Goal: Information Seeking & Learning: Find specific fact

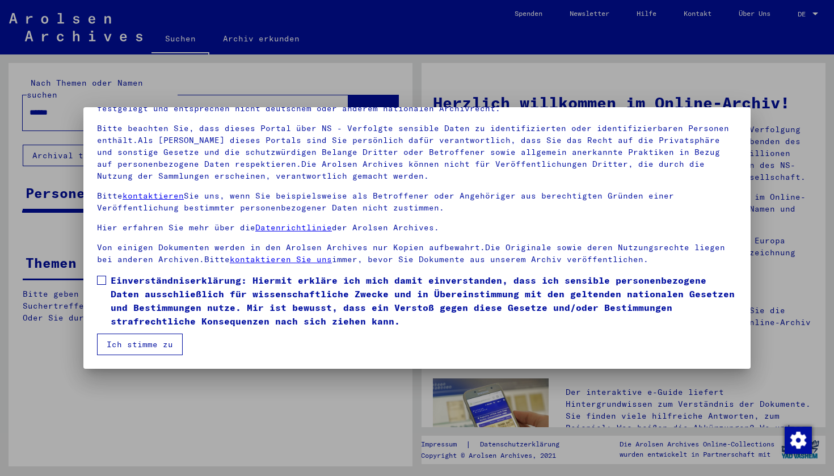
scroll to position [68, 0]
click at [102, 280] on span at bounding box center [101, 280] width 9 height 9
click at [145, 353] on button "Ich stimme zu" at bounding box center [140, 345] width 86 height 22
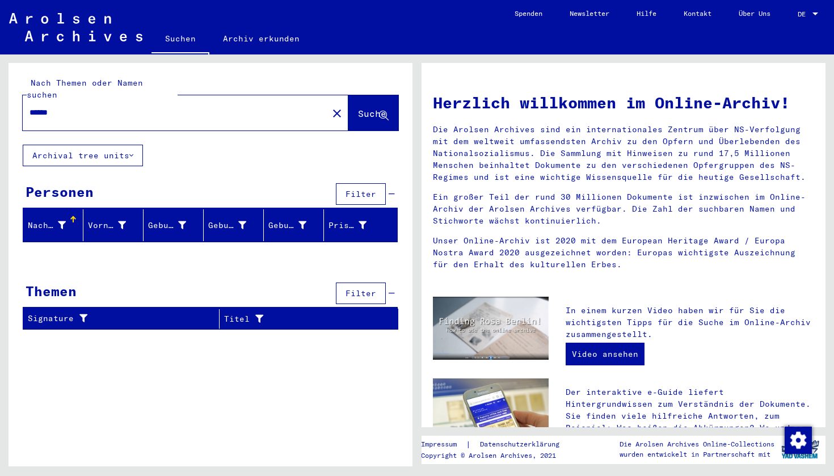
click at [809, 9] on div "DE DE" at bounding box center [809, 11] width 23 height 19
click at [790, 19] on span "English" at bounding box center [787, 20] width 28 height 9
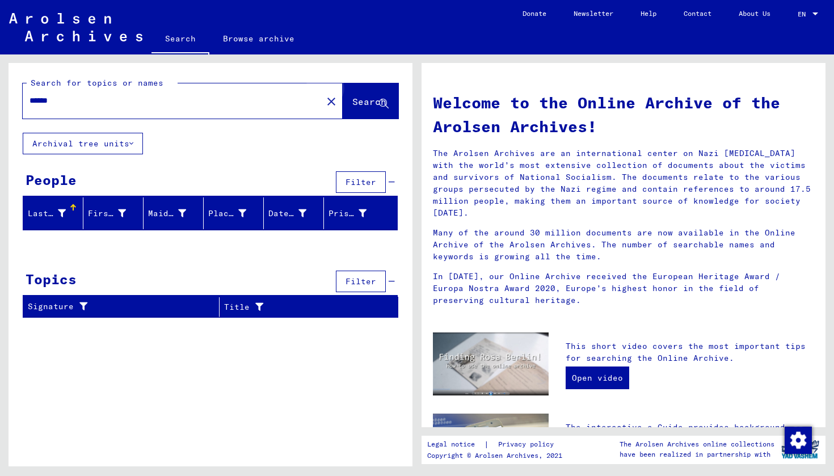
click at [371, 102] on span "Search" at bounding box center [369, 101] width 34 height 11
click at [325, 98] on mat-icon "close" at bounding box center [332, 102] width 14 height 14
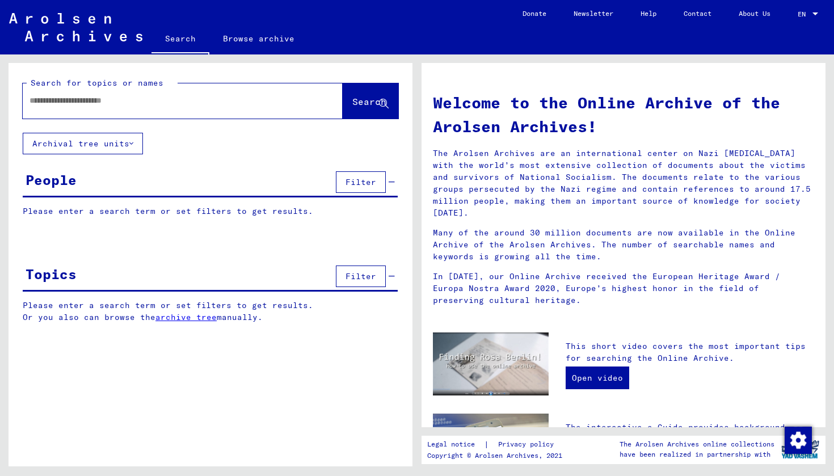
click at [103, 98] on input "text" at bounding box center [169, 101] width 279 height 12
type input "******"
click at [357, 100] on span "Search" at bounding box center [369, 101] width 34 height 11
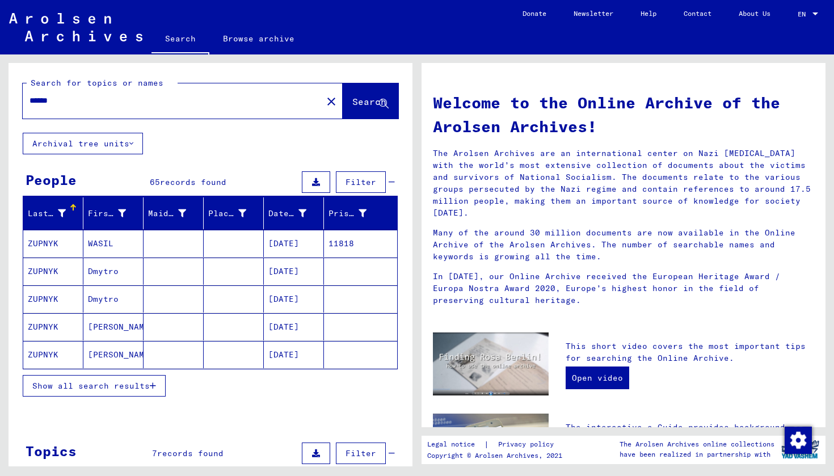
click at [97, 272] on mat-cell "Dmytro" at bounding box center [113, 271] width 60 height 27
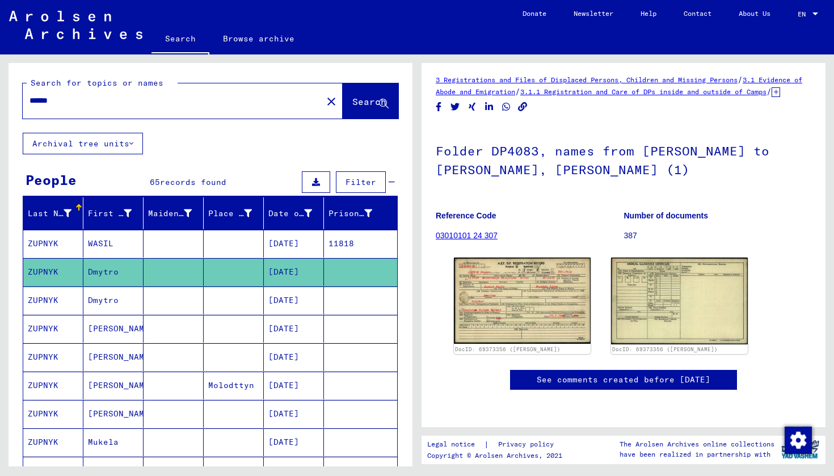
scroll to position [376, 0]
click at [45, 302] on mat-cell "ZUPNYK" at bounding box center [53, 301] width 60 height 28
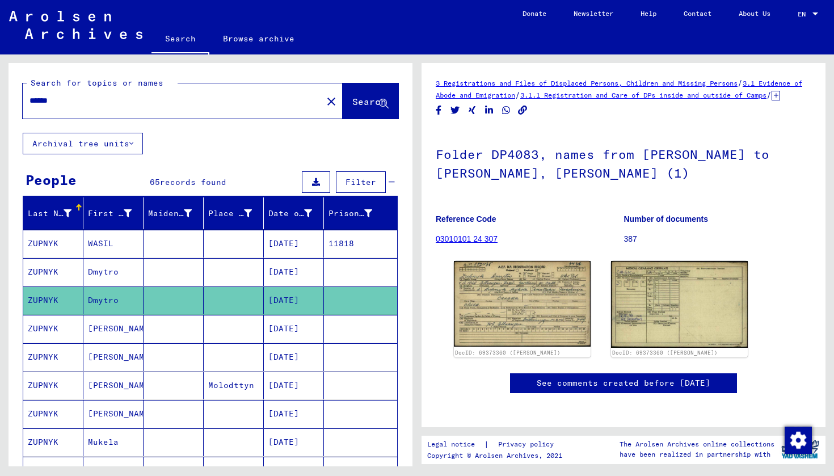
click at [41, 272] on mat-cell "ZUPNYK" at bounding box center [53, 272] width 60 height 28
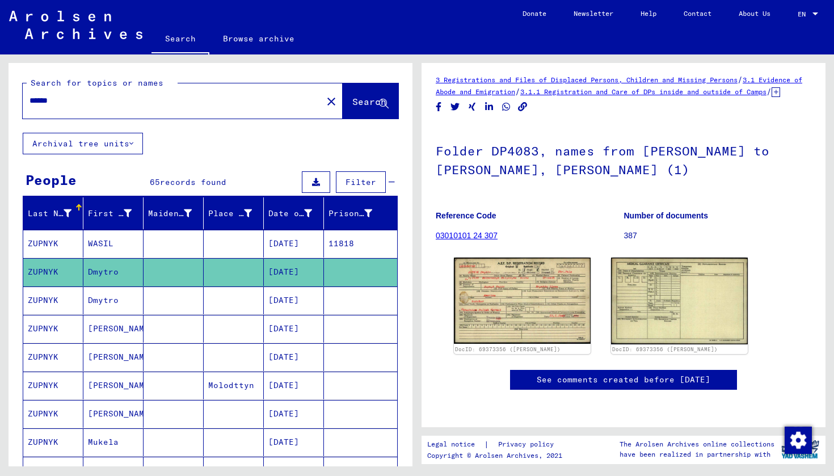
scroll to position [376, 0]
click at [42, 329] on mat-cell "ZUPNYK" at bounding box center [53, 329] width 60 height 28
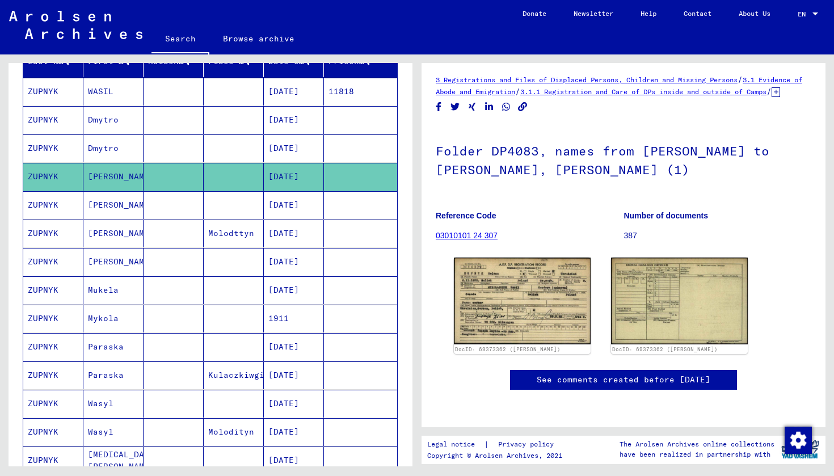
scroll to position [154, 0]
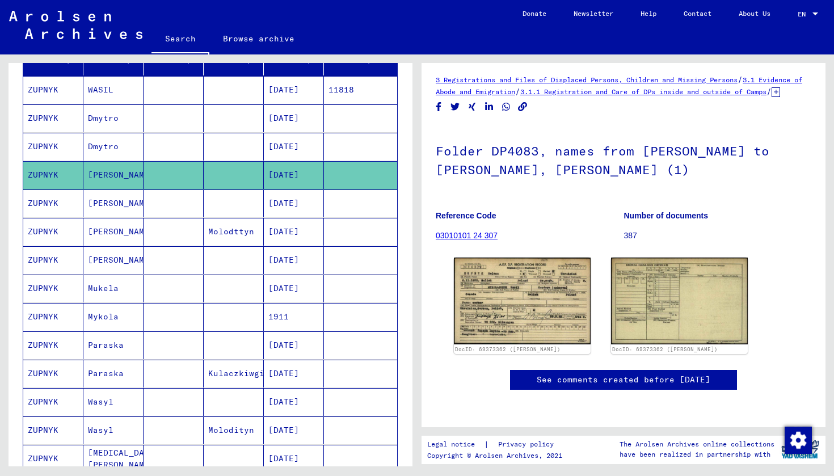
click at [49, 284] on mat-cell "ZUPNYK" at bounding box center [53, 289] width 60 height 28
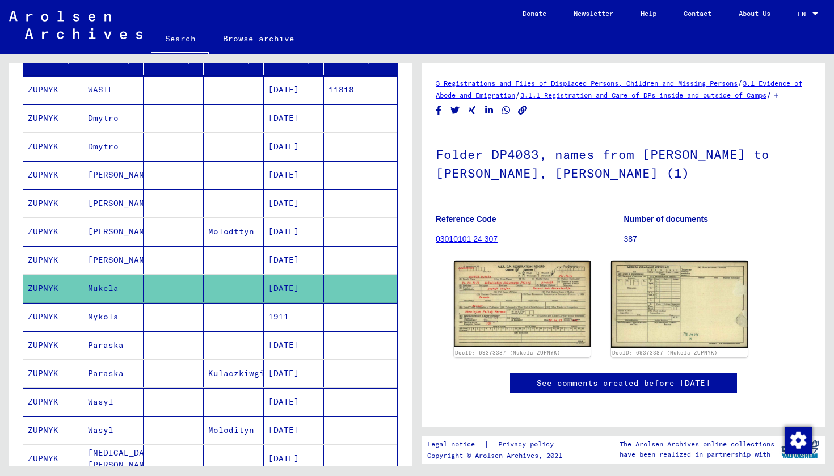
click at [58, 325] on mat-cell "ZUPNYK" at bounding box center [53, 317] width 60 height 28
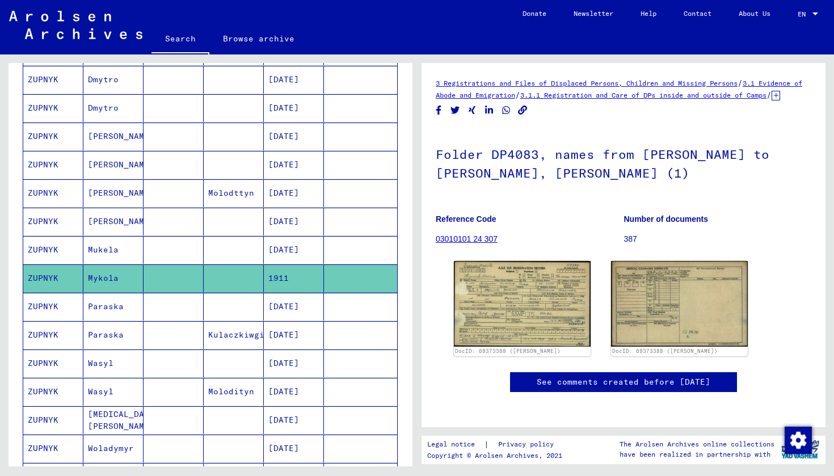
scroll to position [194, 0]
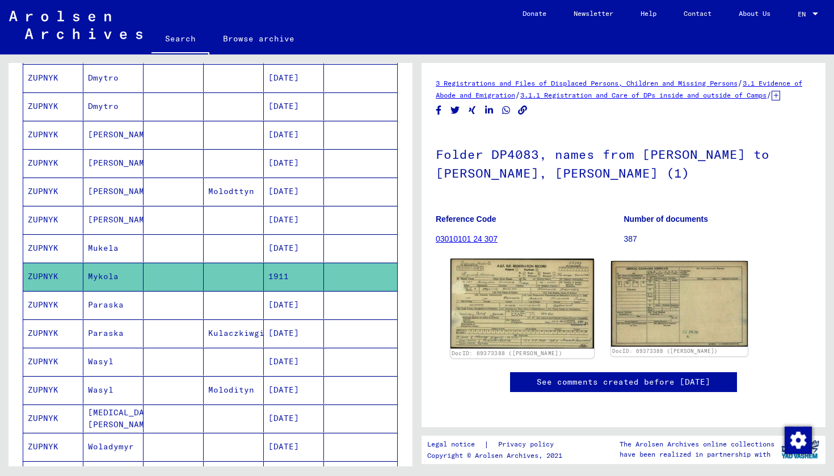
click at [469, 330] on img at bounding box center [523, 304] width 144 height 90
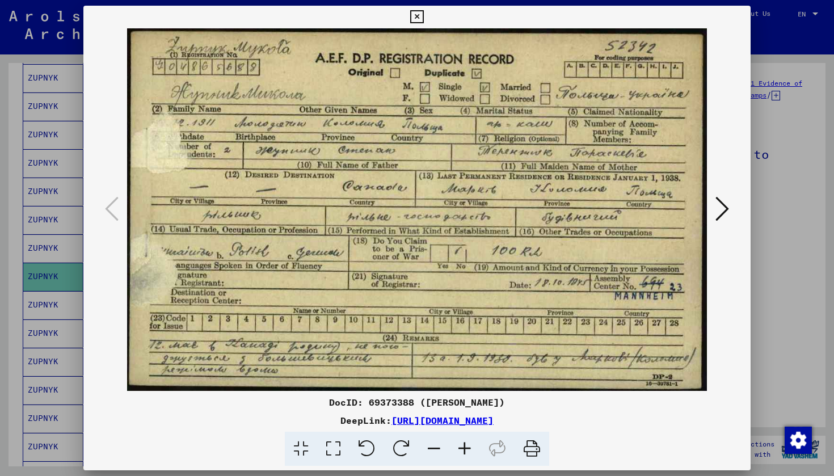
click at [423, 14] on icon at bounding box center [416, 17] width 13 height 14
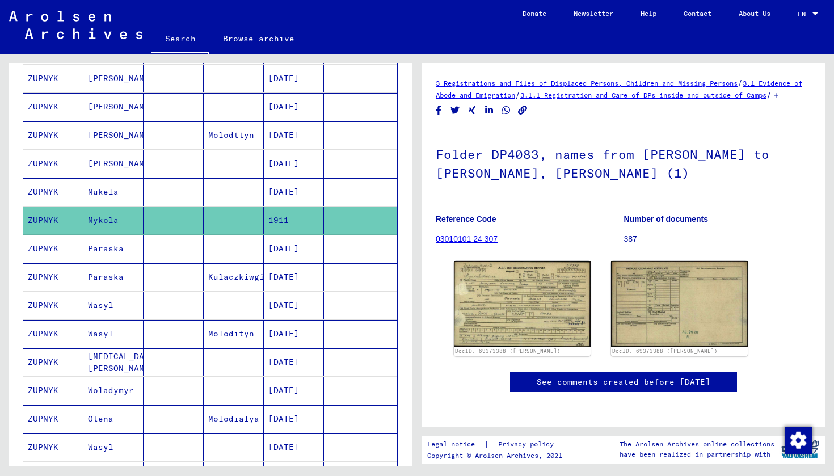
scroll to position [267, 0]
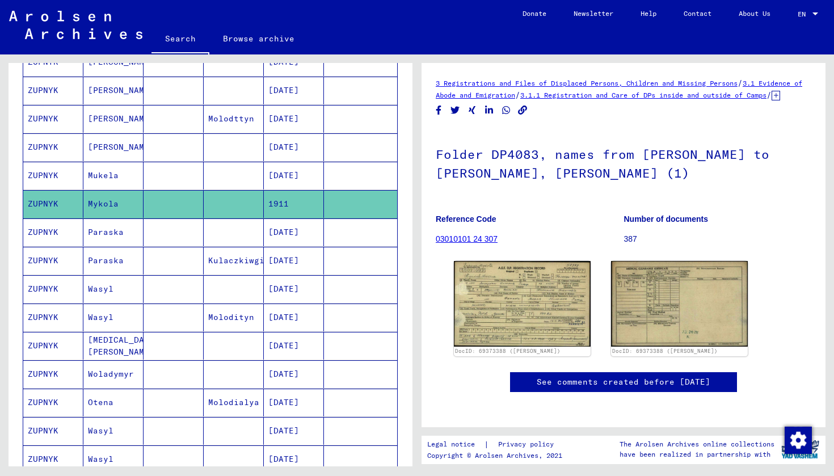
click at [69, 321] on mat-cell "ZUPNYK" at bounding box center [53, 318] width 60 height 28
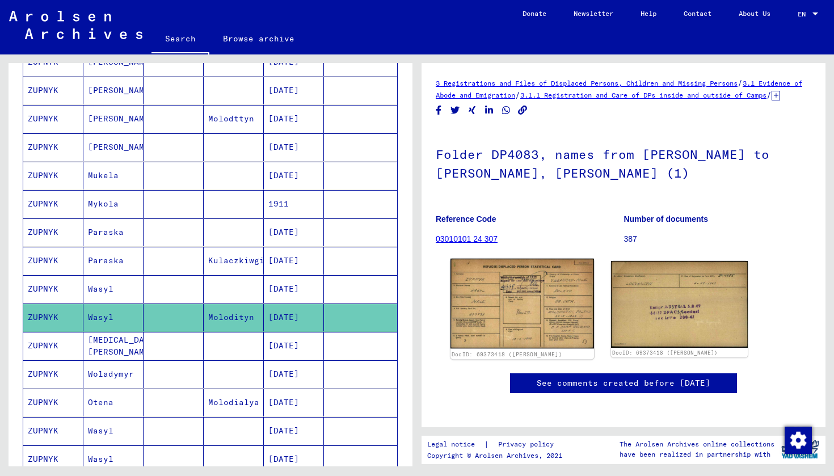
click at [500, 298] on img at bounding box center [523, 304] width 144 height 90
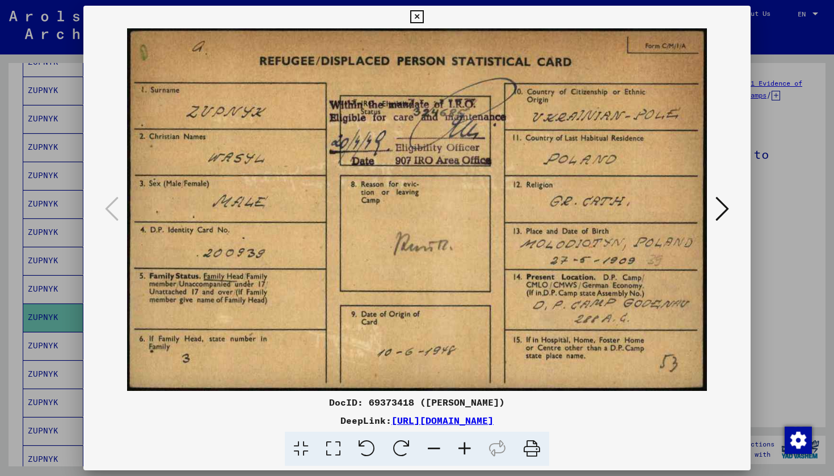
click at [423, 18] on icon at bounding box center [416, 17] width 13 height 14
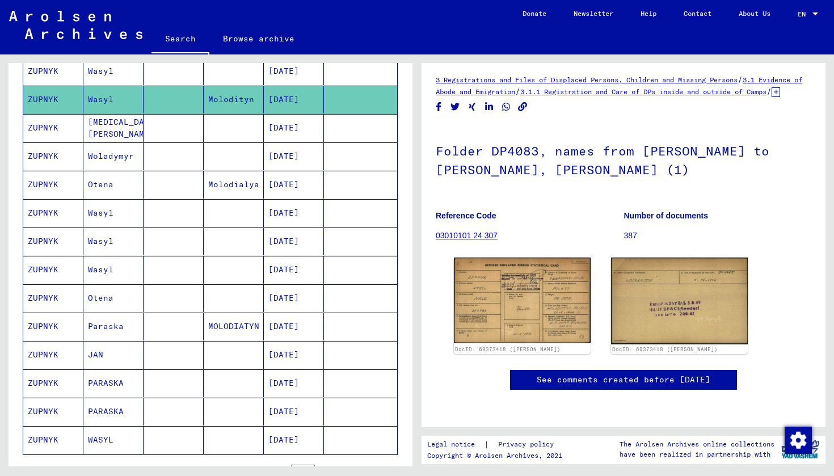
scroll to position [485, 0]
click at [124, 184] on mat-cell "Otena" at bounding box center [113, 184] width 60 height 28
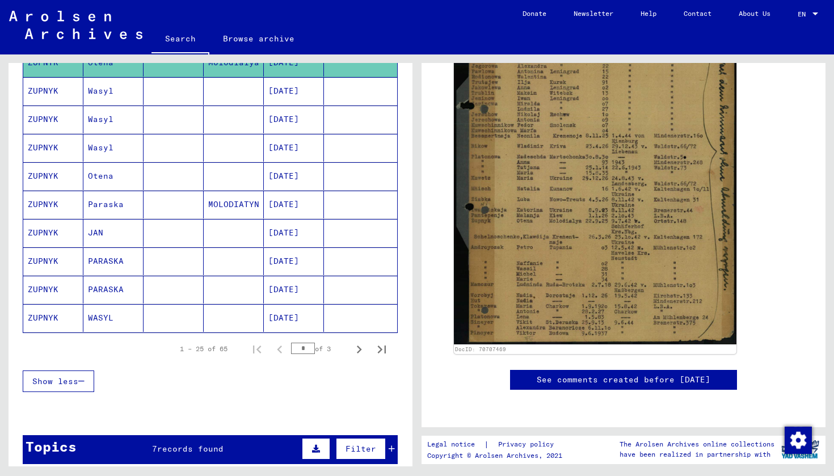
scroll to position [607, 0]
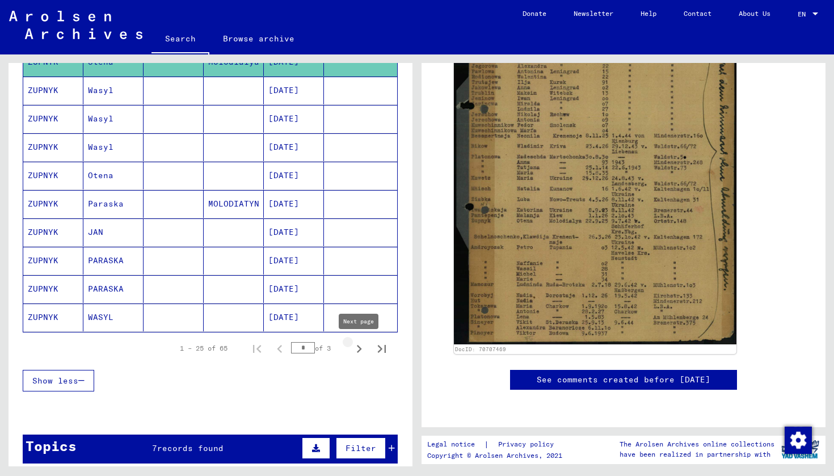
click at [360, 351] on icon "Next page" at bounding box center [359, 349] width 5 height 8
type input "*"
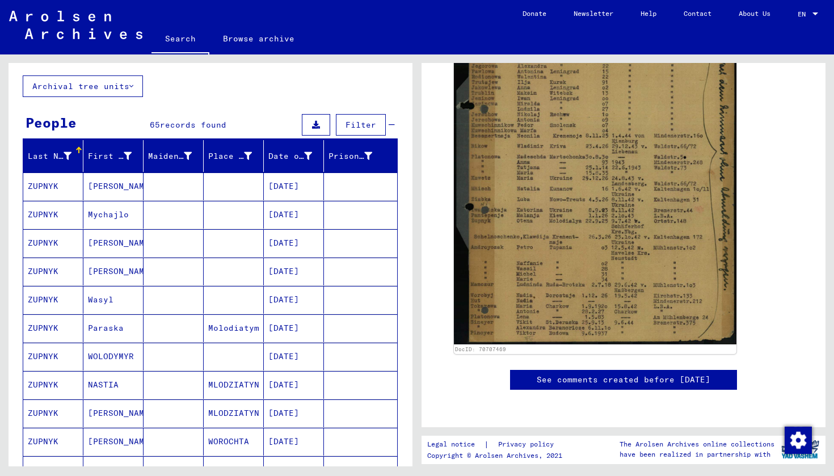
scroll to position [56, 0]
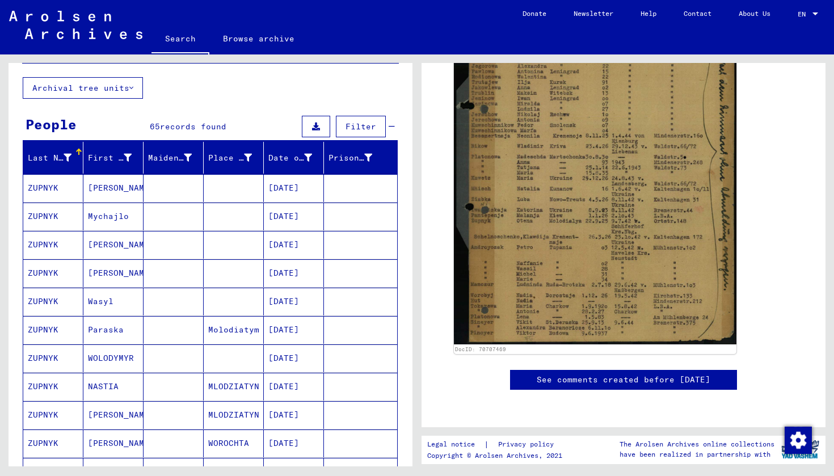
click at [62, 212] on mat-cell "ZUPNYK" at bounding box center [53, 217] width 60 height 28
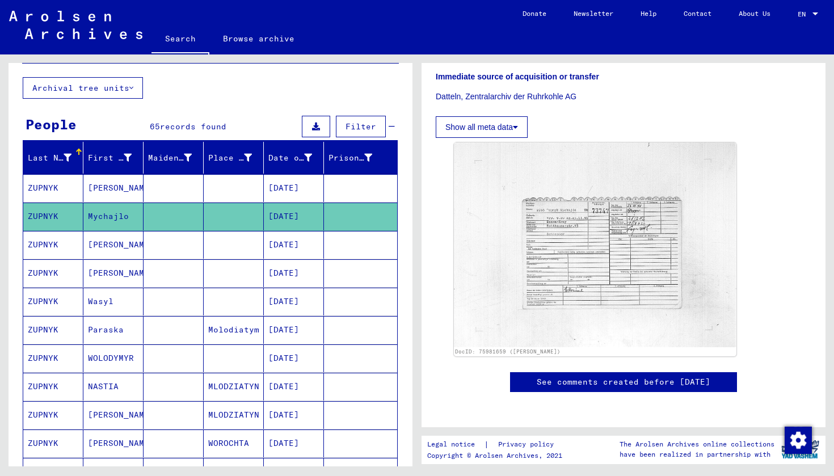
scroll to position [309, 0]
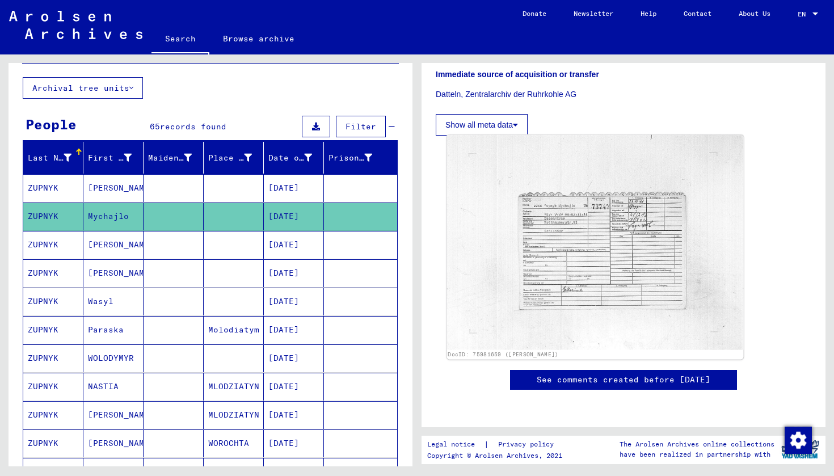
click at [596, 244] on img at bounding box center [595, 242] width 297 height 215
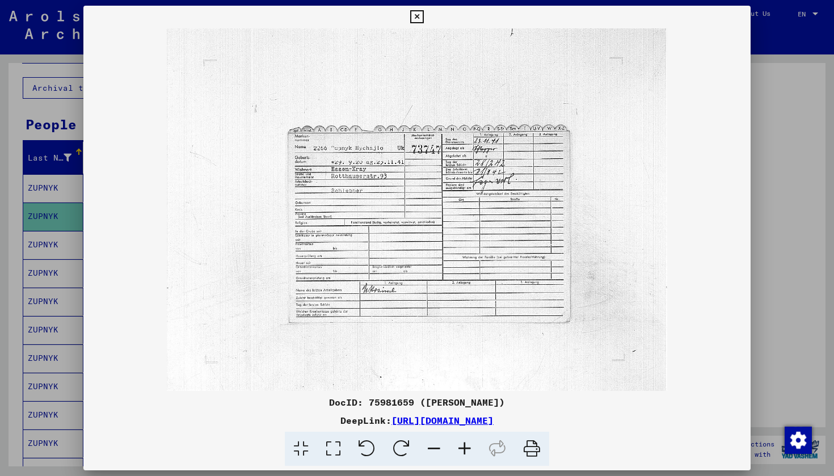
click at [423, 18] on icon at bounding box center [416, 17] width 13 height 14
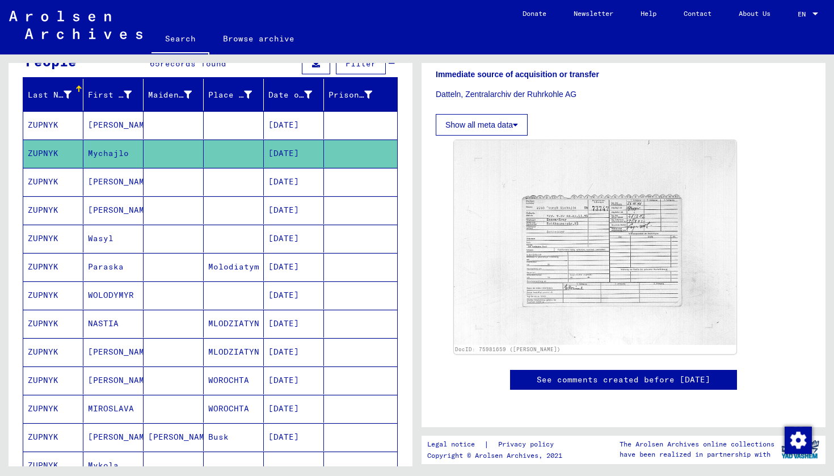
scroll to position [130, 0]
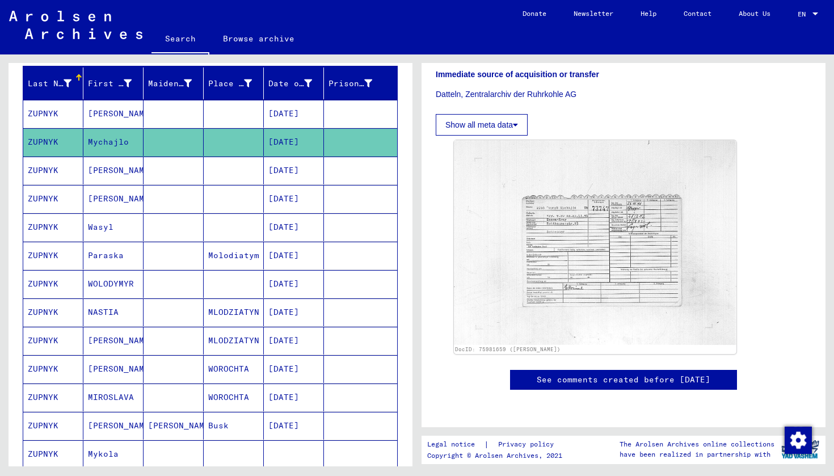
click at [70, 165] on mat-cell "ZUPNYK" at bounding box center [53, 171] width 60 height 28
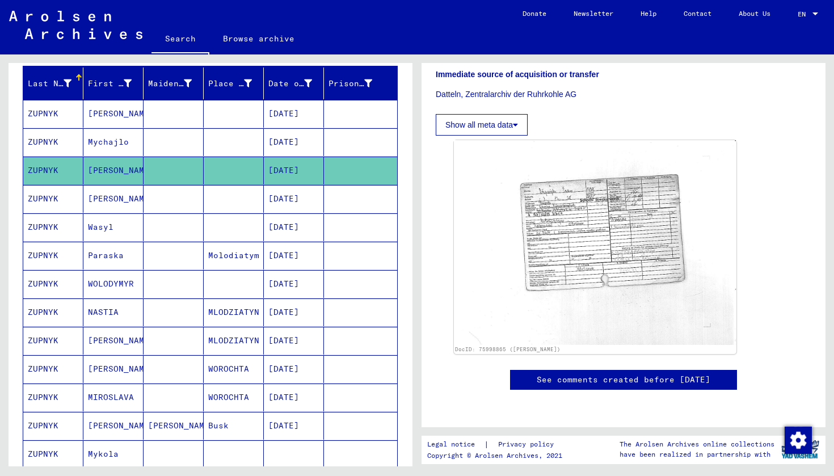
scroll to position [377, 0]
click at [56, 201] on mat-cell "ZUPNYK" at bounding box center [53, 199] width 60 height 28
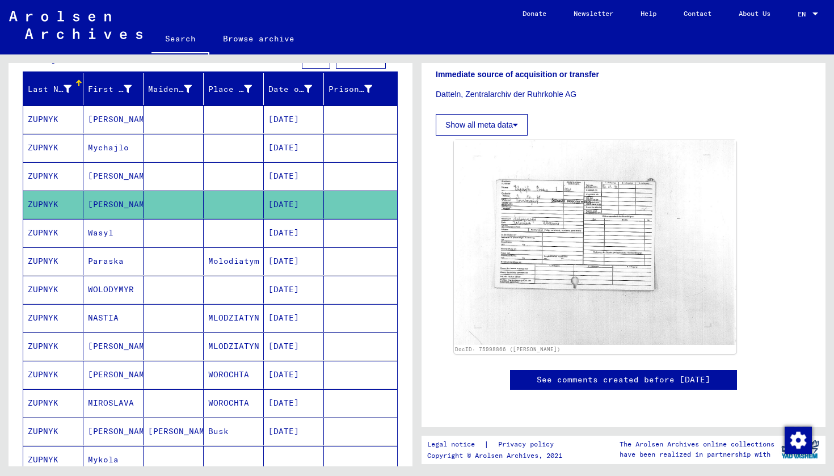
scroll to position [411, 0]
click at [51, 263] on mat-cell "ZUPNYK" at bounding box center [53, 261] width 60 height 28
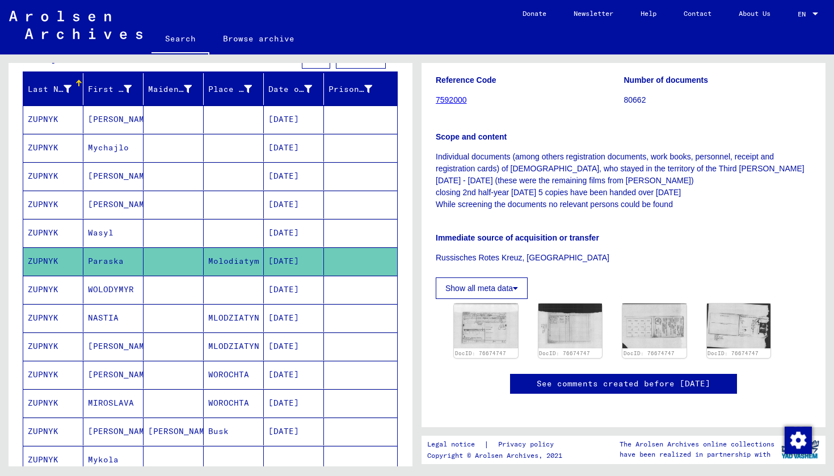
scroll to position [271, 0]
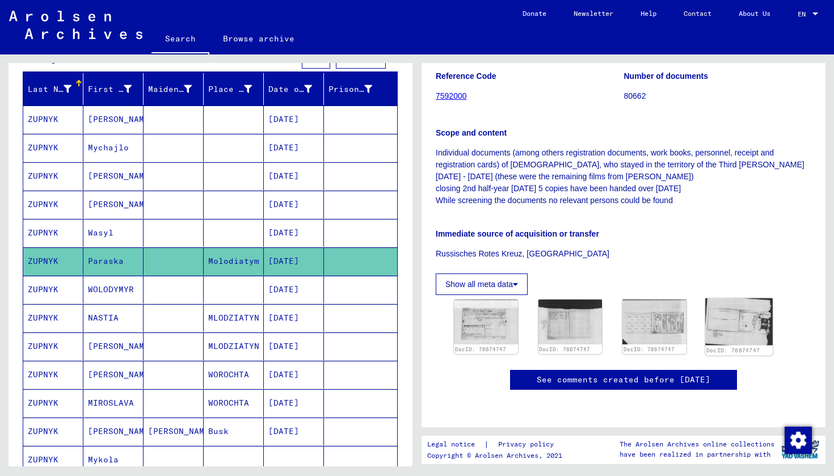
click at [753, 298] on img at bounding box center [738, 321] width 67 height 47
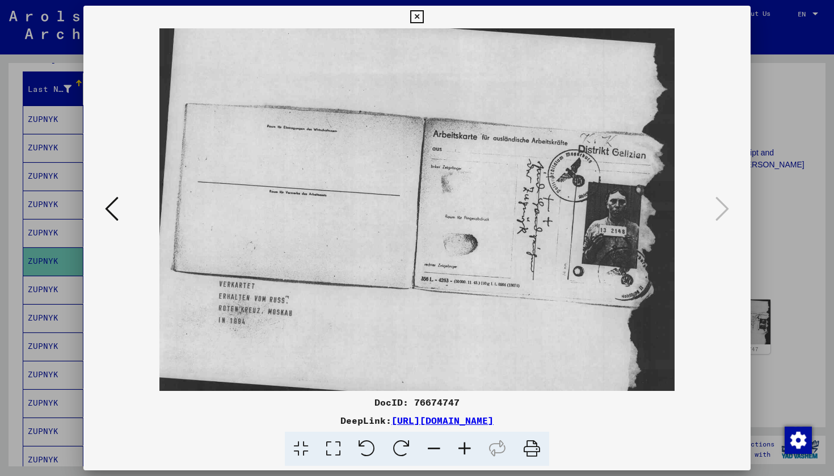
click at [423, 15] on icon at bounding box center [416, 17] width 13 height 14
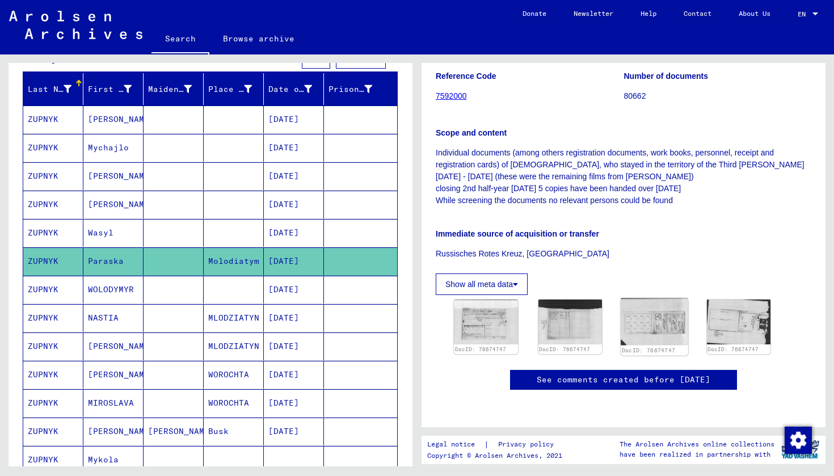
click at [659, 298] on img at bounding box center [654, 321] width 67 height 47
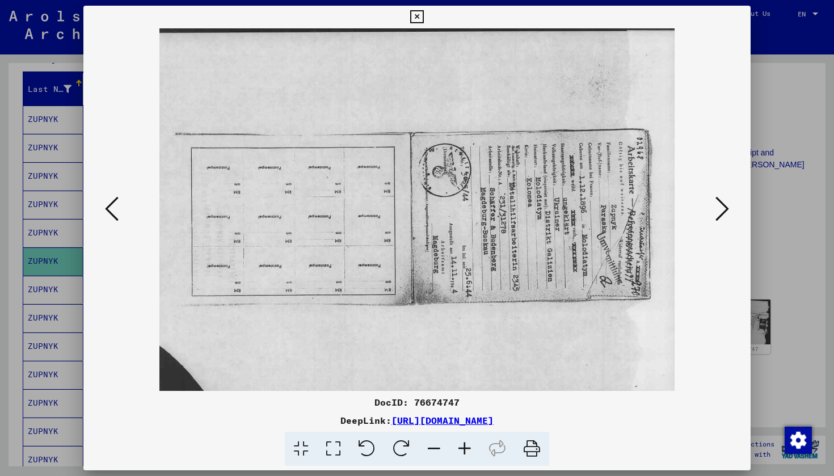
click at [423, 19] on icon at bounding box center [416, 17] width 13 height 14
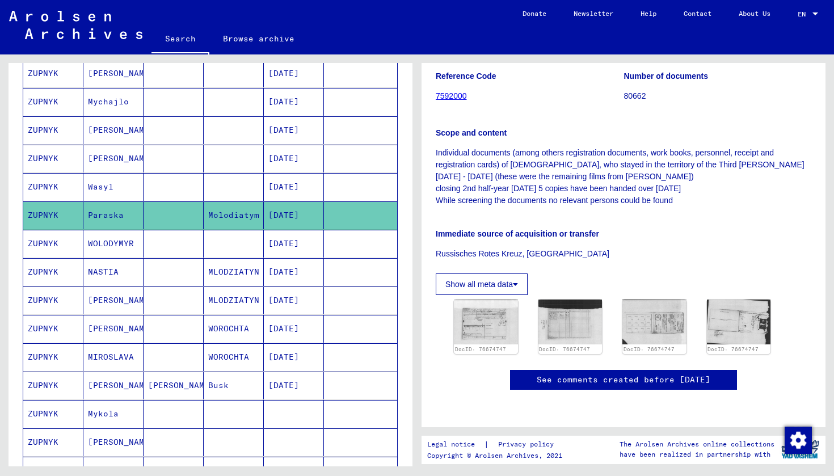
scroll to position [172, 0]
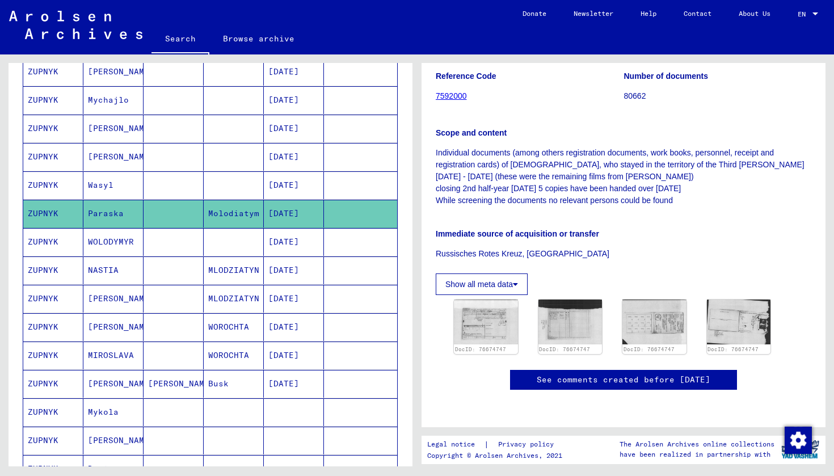
click at [51, 275] on mat-cell "ZUPNYK" at bounding box center [53, 270] width 60 height 28
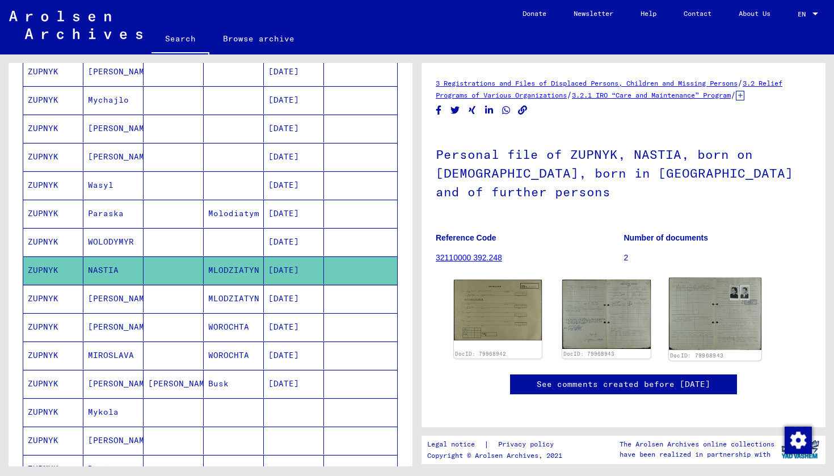
click at [743, 293] on img at bounding box center [715, 314] width 92 height 72
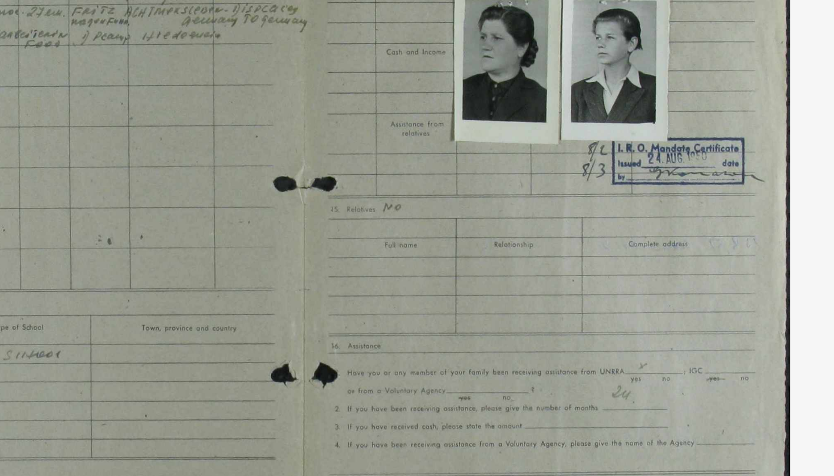
drag, startPoint x: 30, startPoint y: 36, endPoint x: 44, endPoint y: 45, distance: 17.2
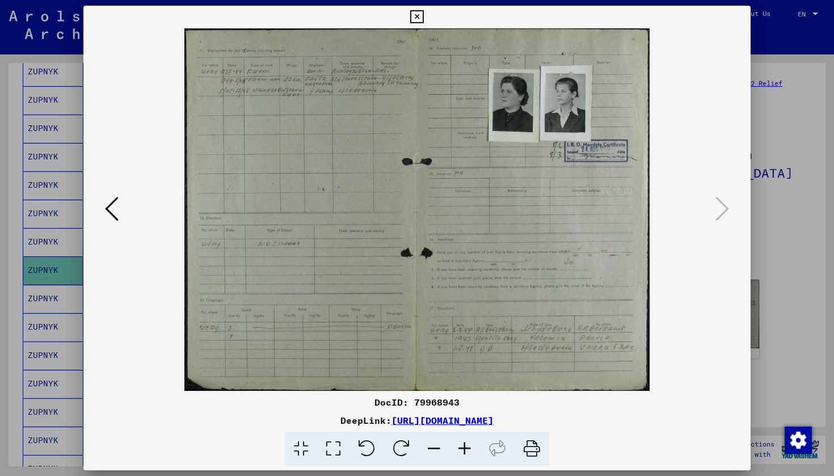
click at [423, 18] on icon at bounding box center [416, 17] width 13 height 14
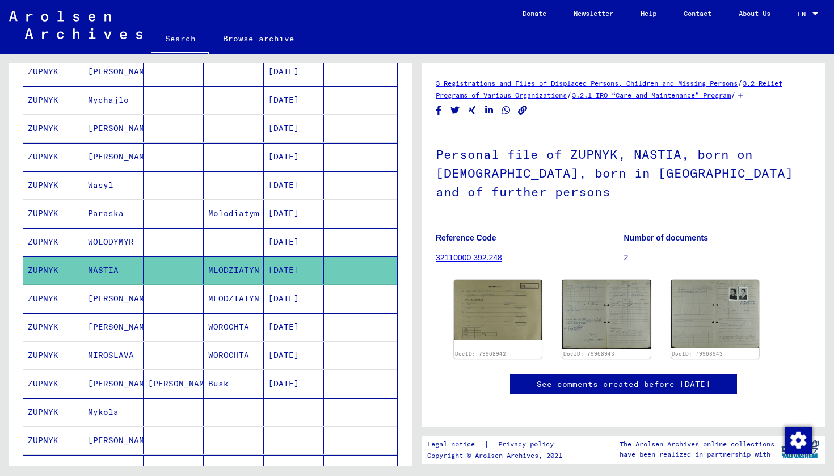
click at [91, 300] on mat-cell "[PERSON_NAME]" at bounding box center [113, 299] width 60 height 28
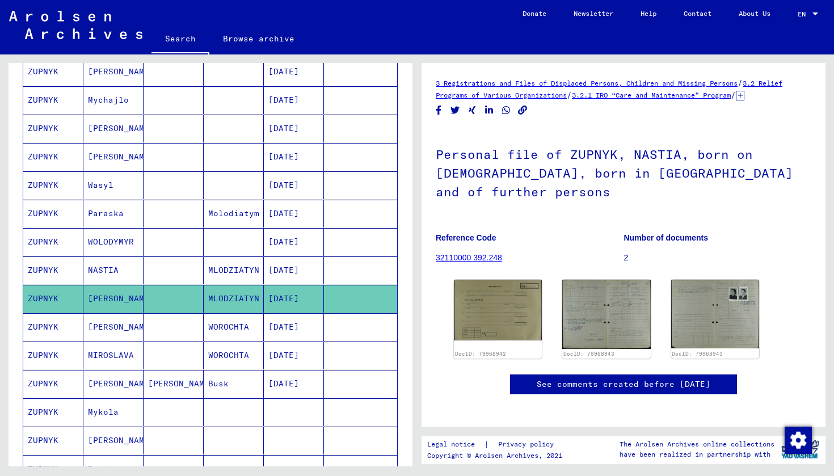
click at [61, 300] on mat-cell "ZUPNYK" at bounding box center [53, 299] width 60 height 28
click at [98, 264] on mat-cell "NASTIA" at bounding box center [113, 270] width 60 height 28
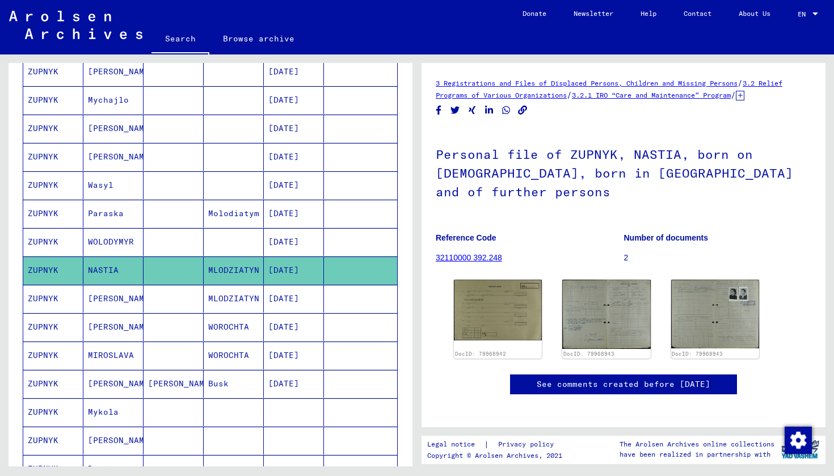
click at [106, 308] on mat-cell "[PERSON_NAME]" at bounding box center [113, 299] width 60 height 28
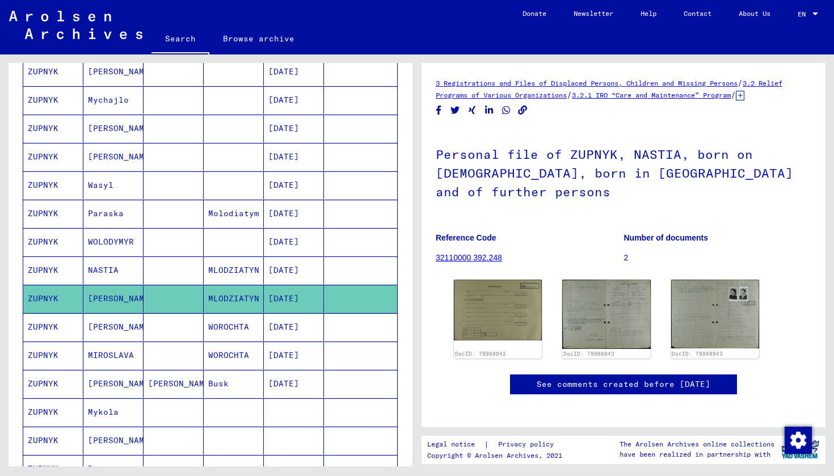
click at [70, 325] on mat-cell "ZUPNYK" at bounding box center [53, 327] width 60 height 28
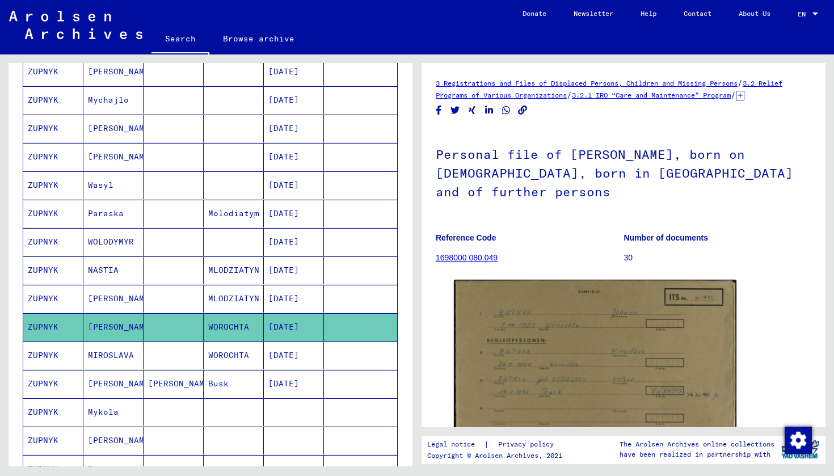
click at [75, 291] on mat-cell "ZUPNYK" at bounding box center [53, 299] width 60 height 28
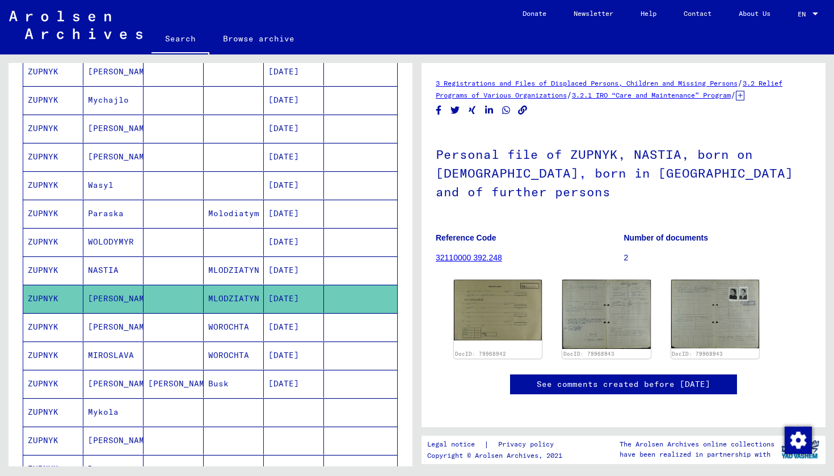
click at [76, 268] on mat-cell "ZUPNYK" at bounding box center [53, 270] width 60 height 28
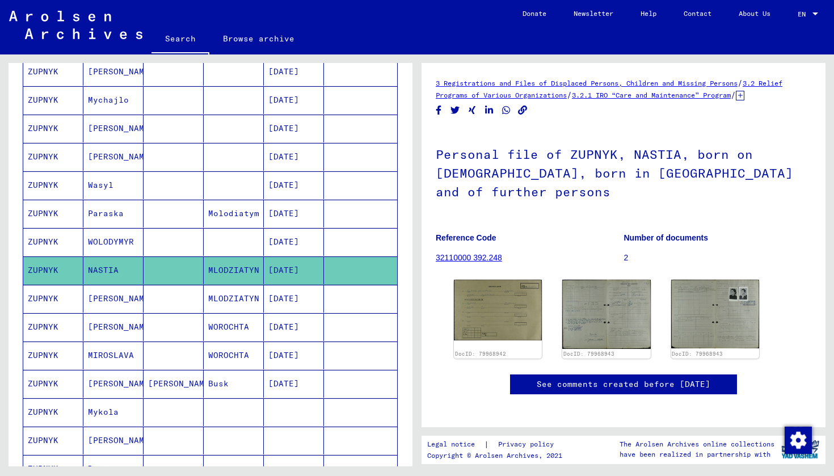
click at [60, 355] on mat-cell "ZUPNYK" at bounding box center [53, 356] width 60 height 28
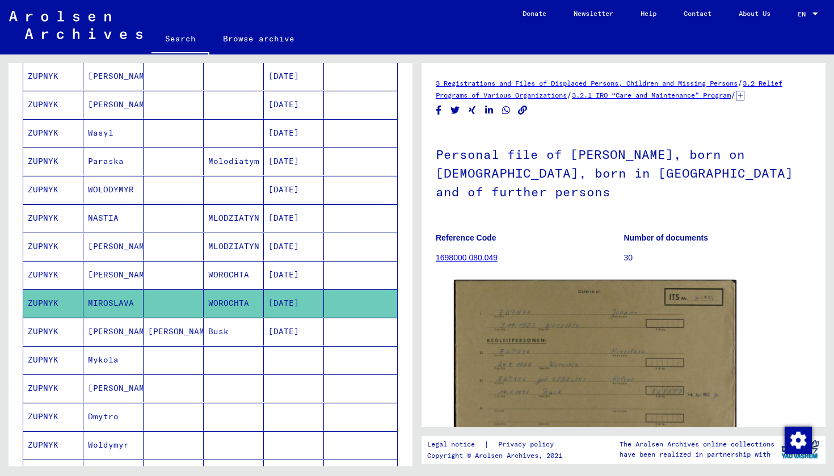
scroll to position [225, 0]
click at [61, 336] on mat-cell "ZUPNYK" at bounding box center [53, 331] width 60 height 28
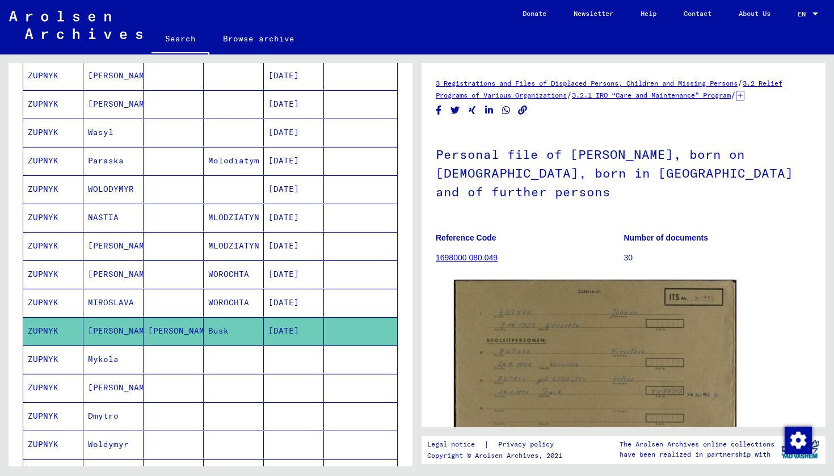
click at [56, 327] on mat-cell "ZUPNYK" at bounding box center [53, 331] width 60 height 28
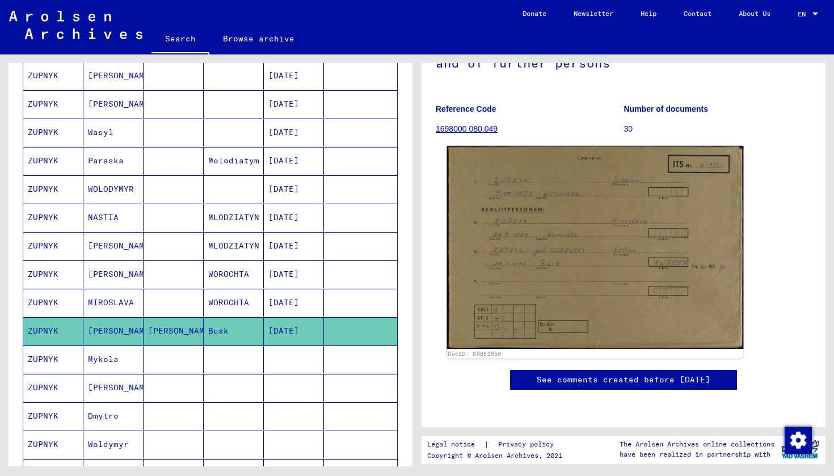
scroll to position [0, 0]
click at [527, 196] on img at bounding box center [595, 247] width 297 height 203
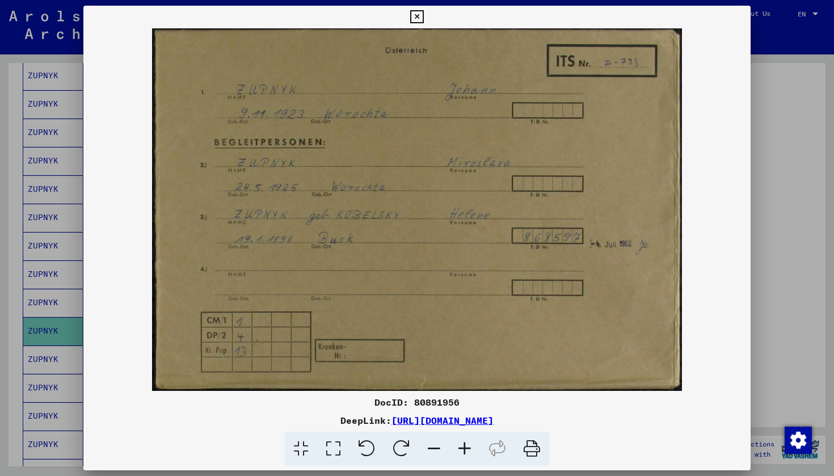
click at [423, 19] on icon at bounding box center [416, 17] width 13 height 14
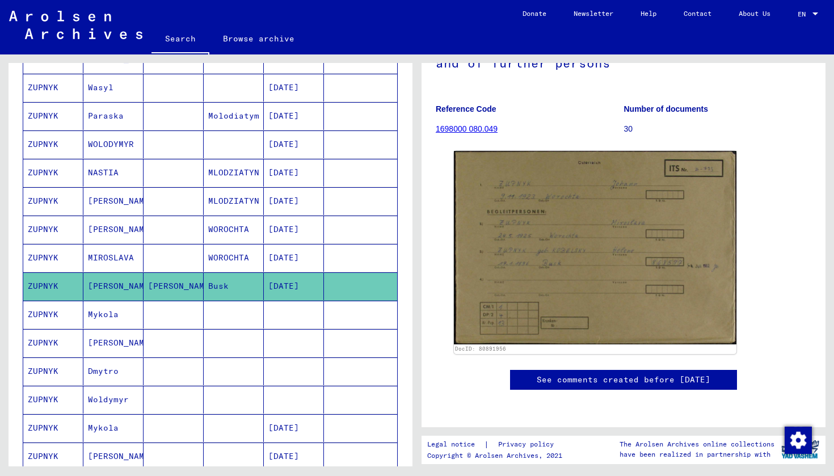
scroll to position [281, 0]
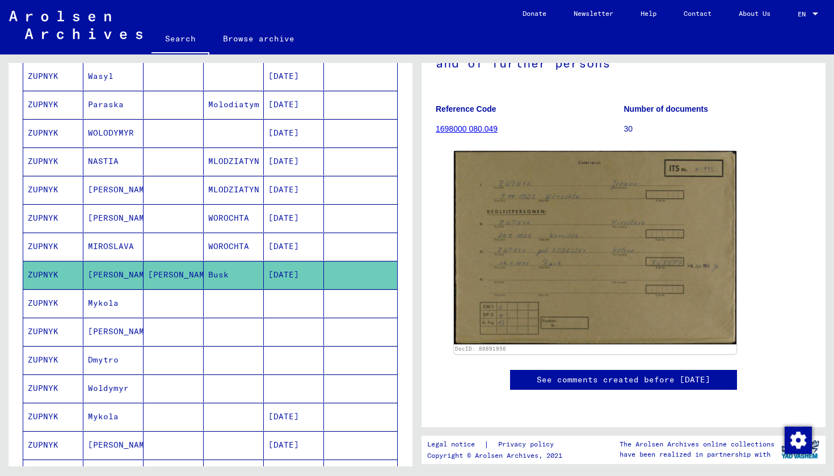
click at [53, 358] on mat-cell "ZUPNYK" at bounding box center [53, 360] width 60 height 28
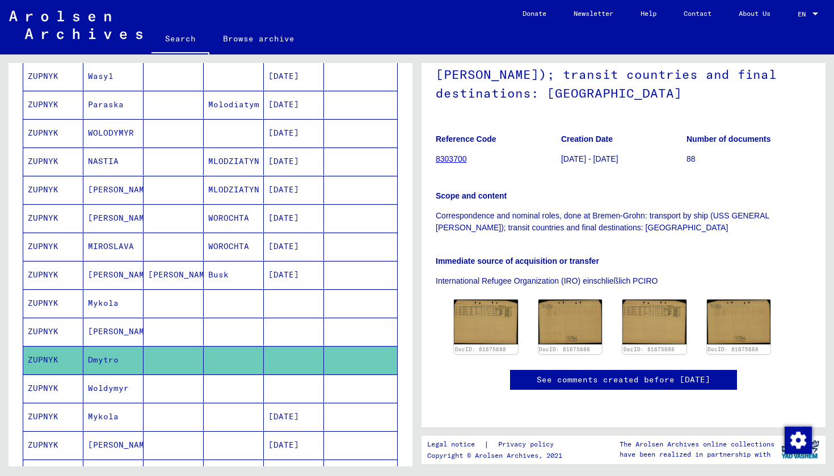
scroll to position [153, 0]
click at [471, 298] on img at bounding box center [485, 321] width 67 height 47
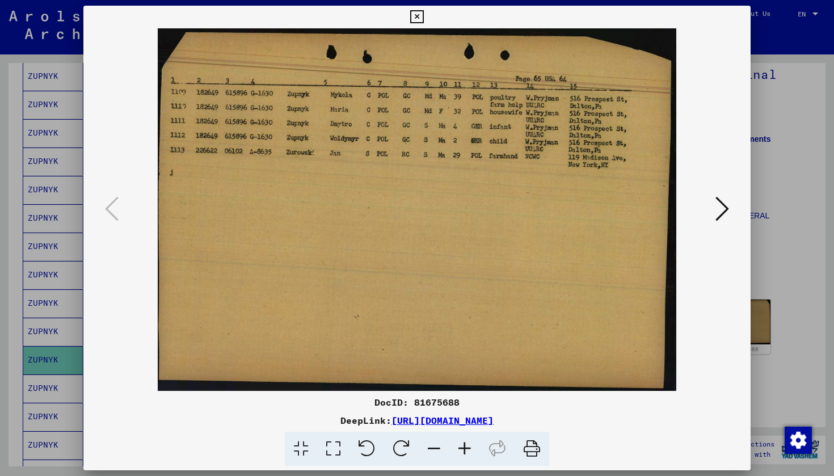
scroll to position [0, 0]
click at [719, 217] on icon at bounding box center [723, 208] width 14 height 27
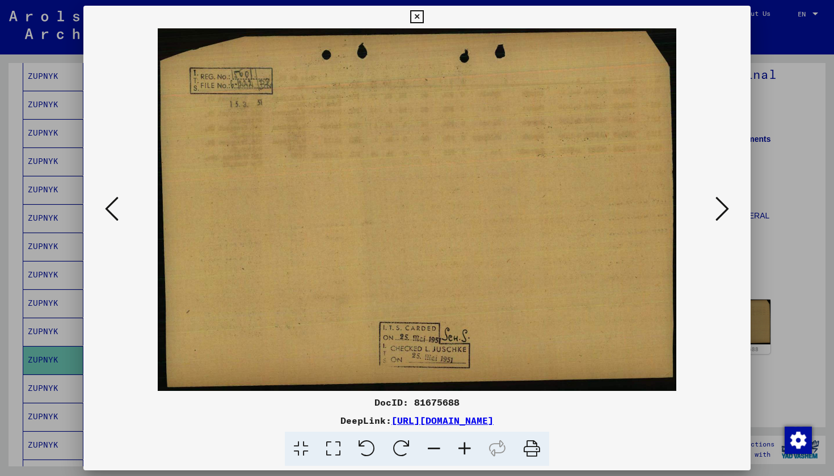
click at [719, 217] on icon at bounding box center [723, 208] width 14 height 27
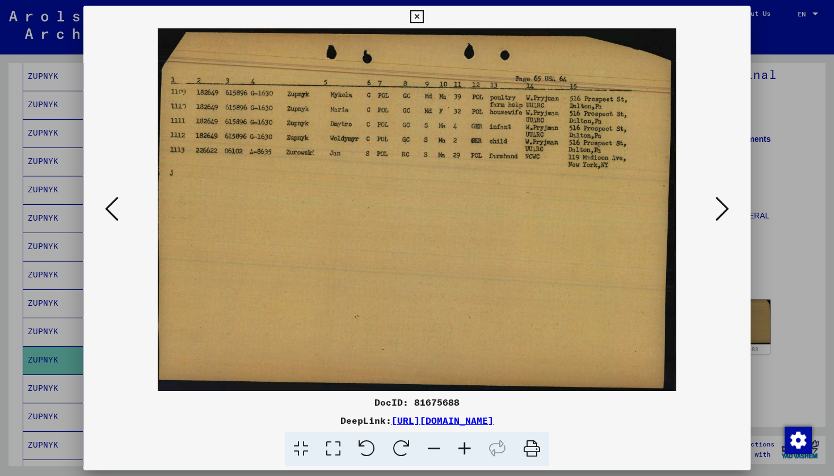
click at [719, 218] on icon at bounding box center [723, 208] width 14 height 27
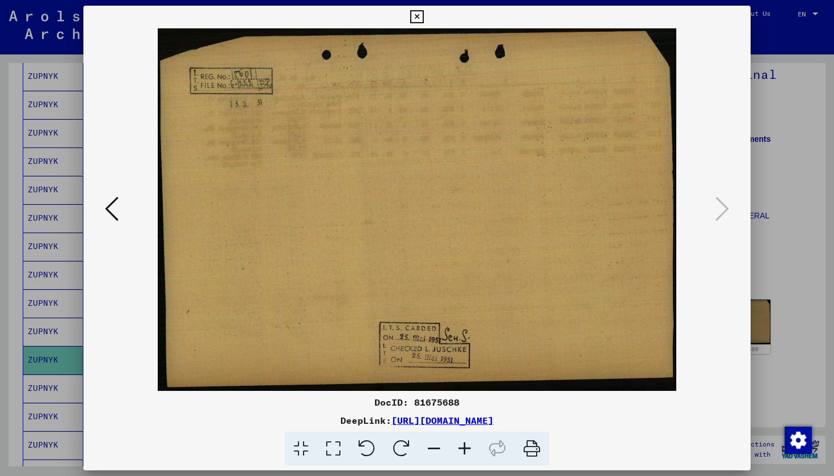
click at [423, 19] on icon at bounding box center [416, 17] width 13 height 14
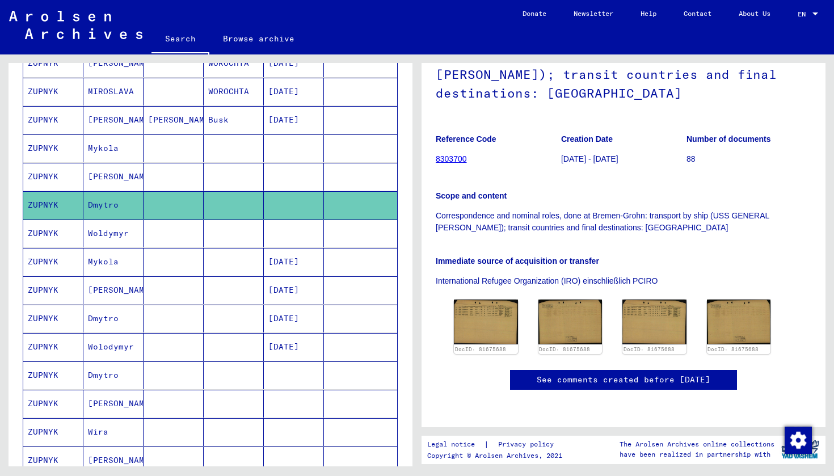
scroll to position [452, 0]
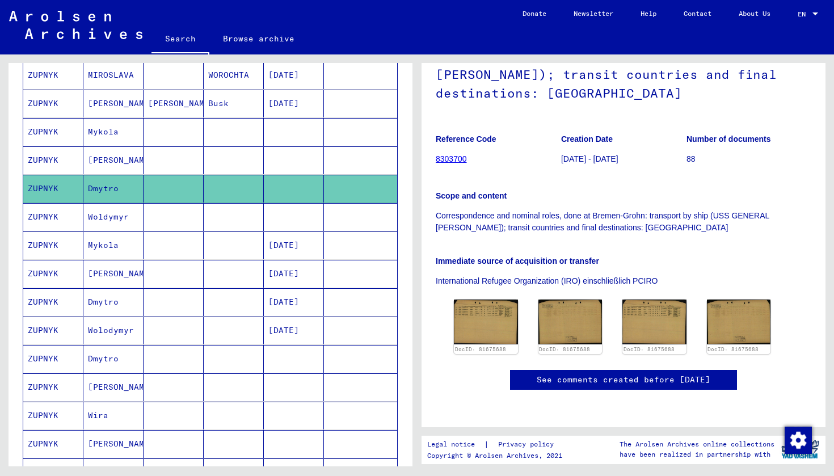
click at [102, 302] on mat-cell "Dmytro" at bounding box center [113, 302] width 60 height 28
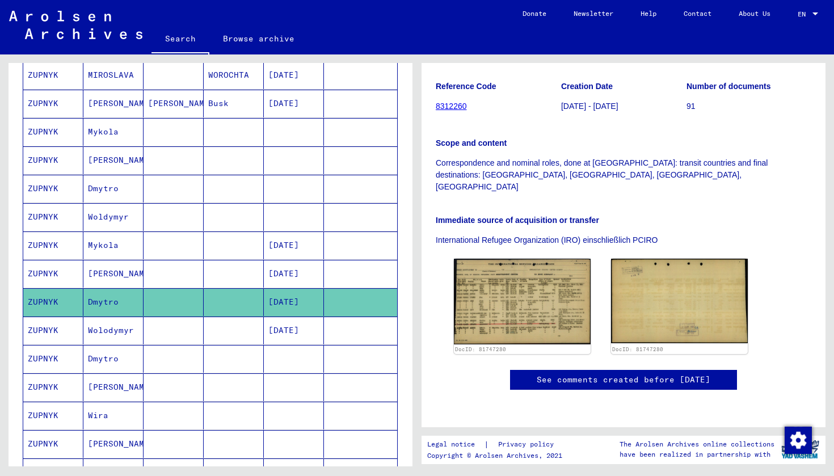
scroll to position [262, 0]
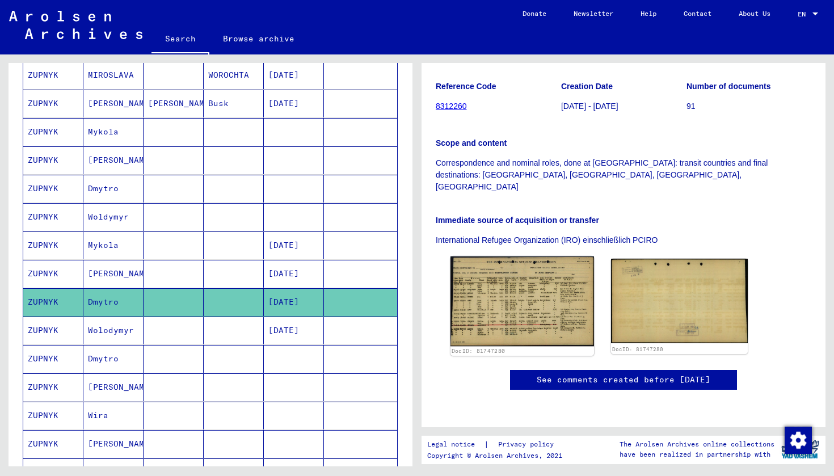
click at [512, 256] on img at bounding box center [523, 301] width 144 height 90
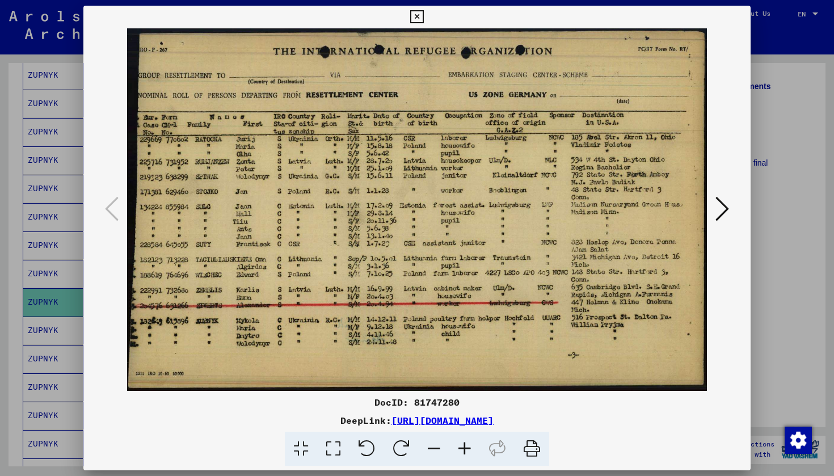
click at [423, 20] on icon at bounding box center [416, 17] width 13 height 14
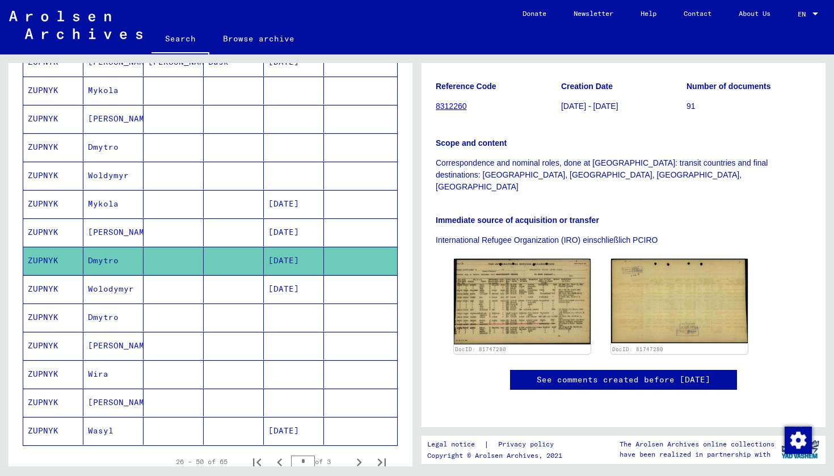
scroll to position [504, 0]
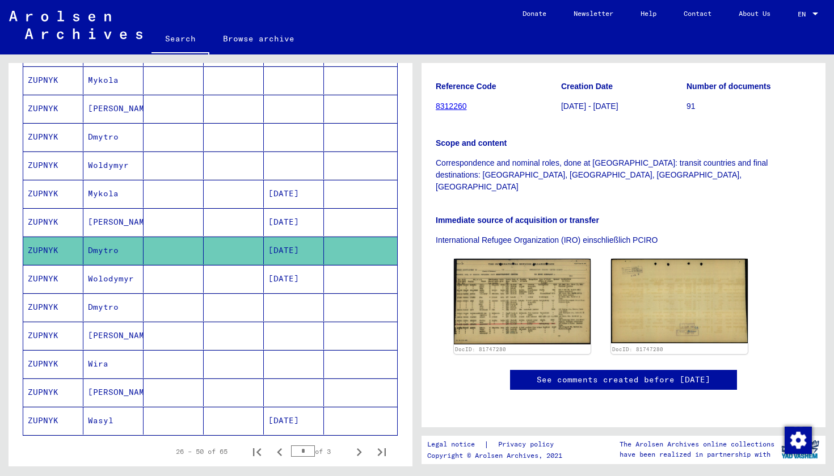
click at [91, 308] on mat-cell "Dmytro" at bounding box center [113, 307] width 60 height 28
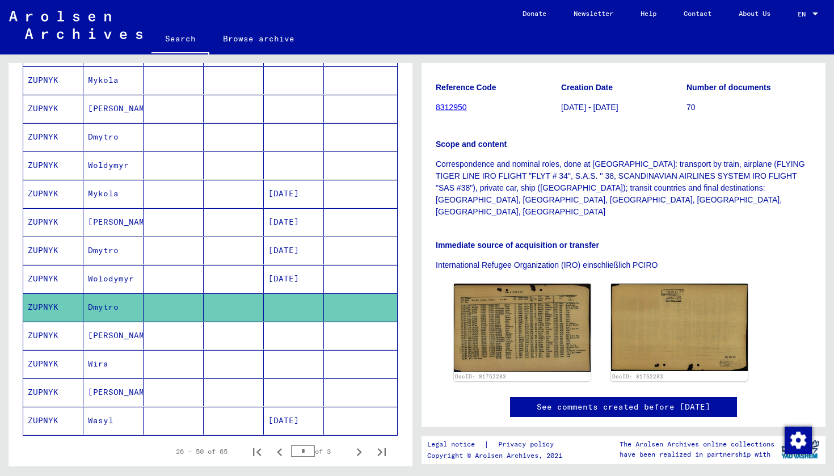
scroll to position [193, 0]
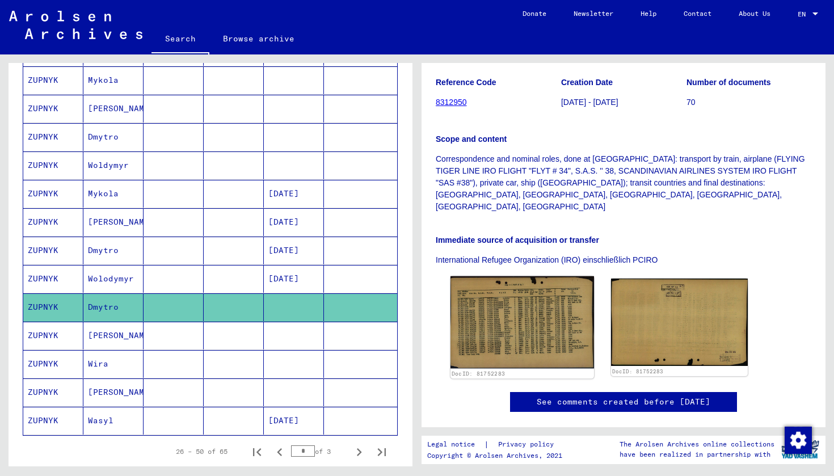
click at [508, 292] on img at bounding box center [523, 322] width 144 height 92
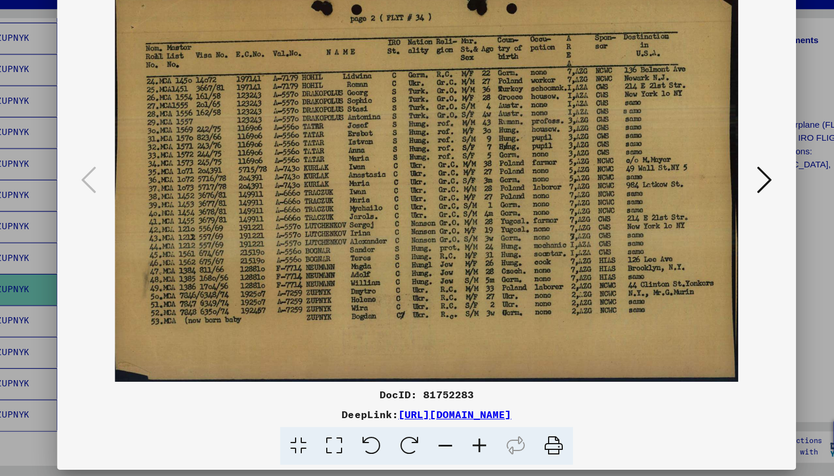
scroll to position [0, 0]
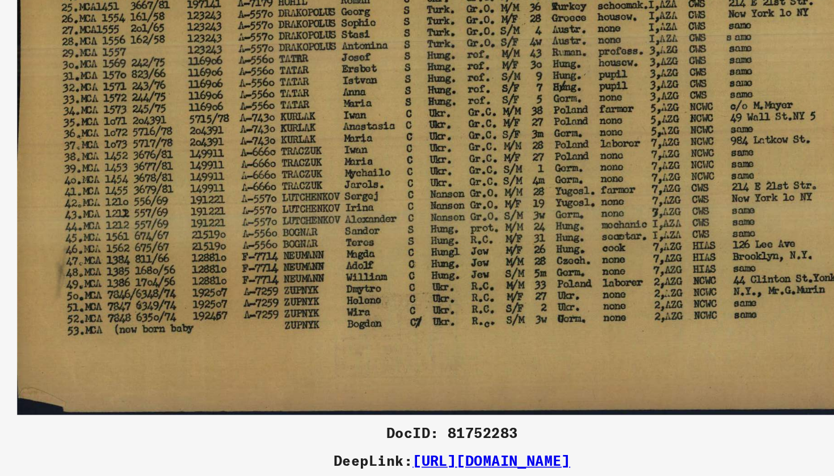
drag, startPoint x: 414, startPoint y: 190, endPoint x: 401, endPoint y: 190, distance: 12.5
drag, startPoint x: 506, startPoint y: 192, endPoint x: 469, endPoint y: 192, distance: 36.3
click at [519, 215] on img at bounding box center [417, 209] width 590 height 363
drag, startPoint x: 476, startPoint y: 180, endPoint x: 525, endPoint y: 188, distance: 50.0
